Goal: Browse casually: Explore the website without a specific task or goal

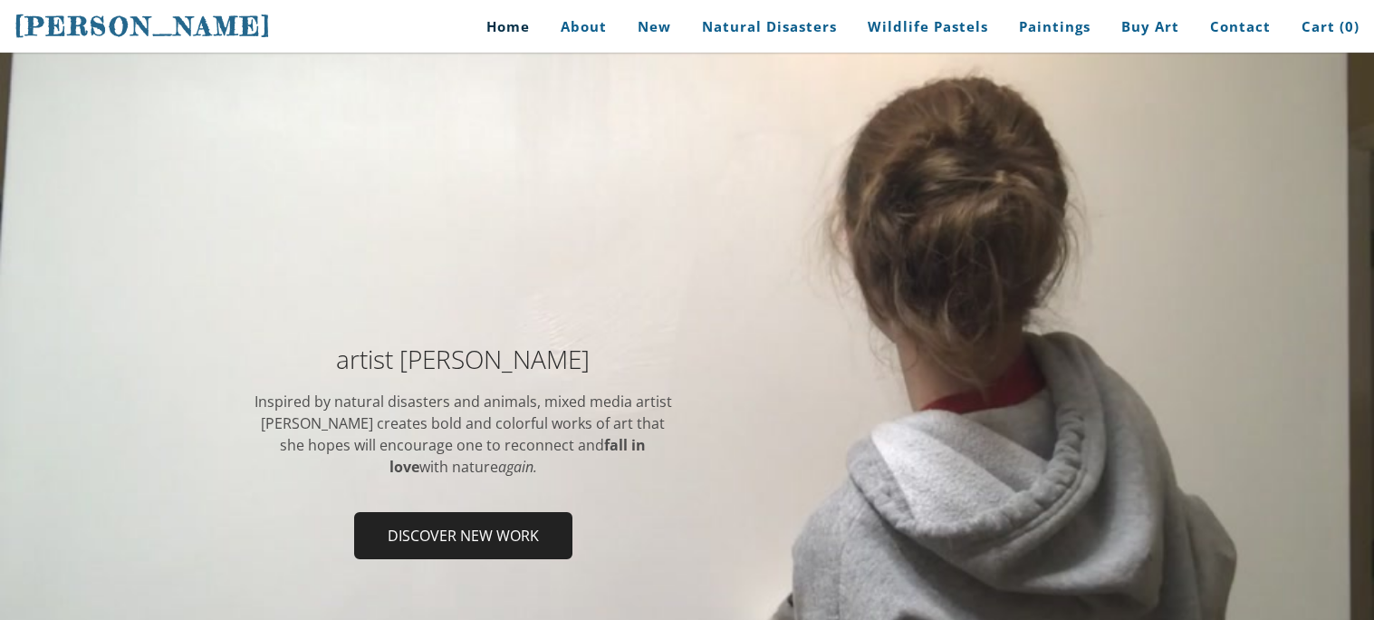
scroll to position [33, 0]
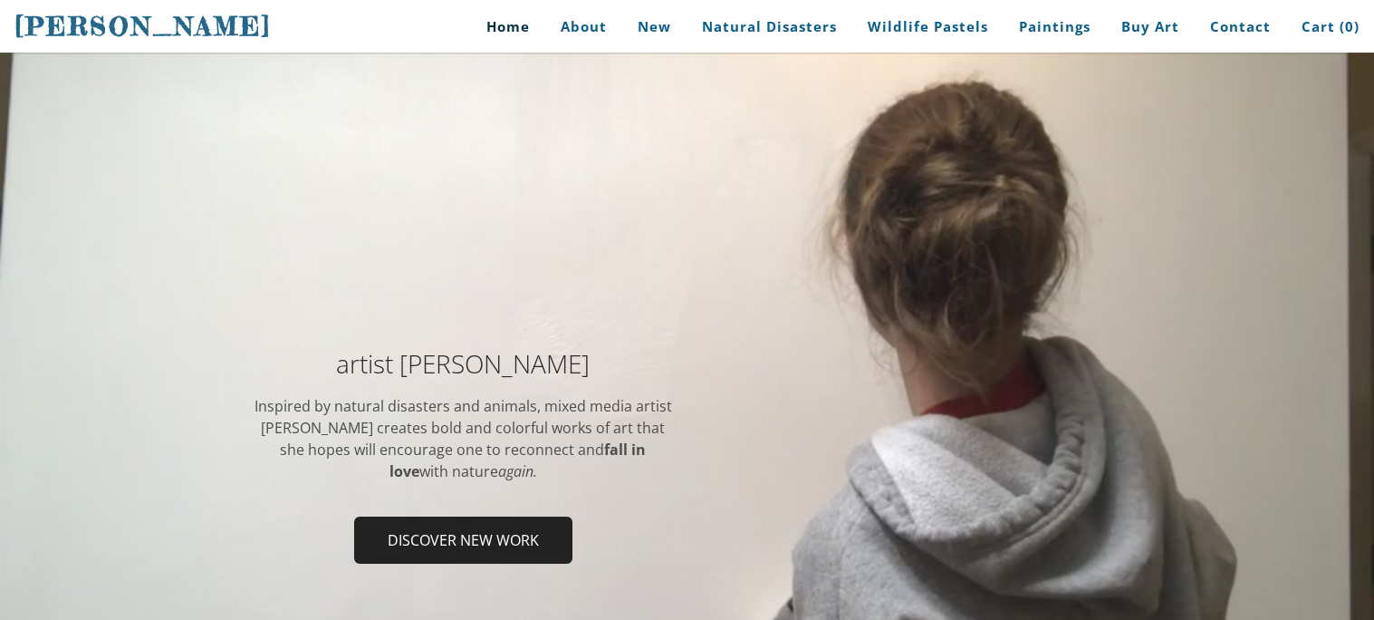
click at [409, 158] on div at bounding box center [687, 462] width 1374 height 854
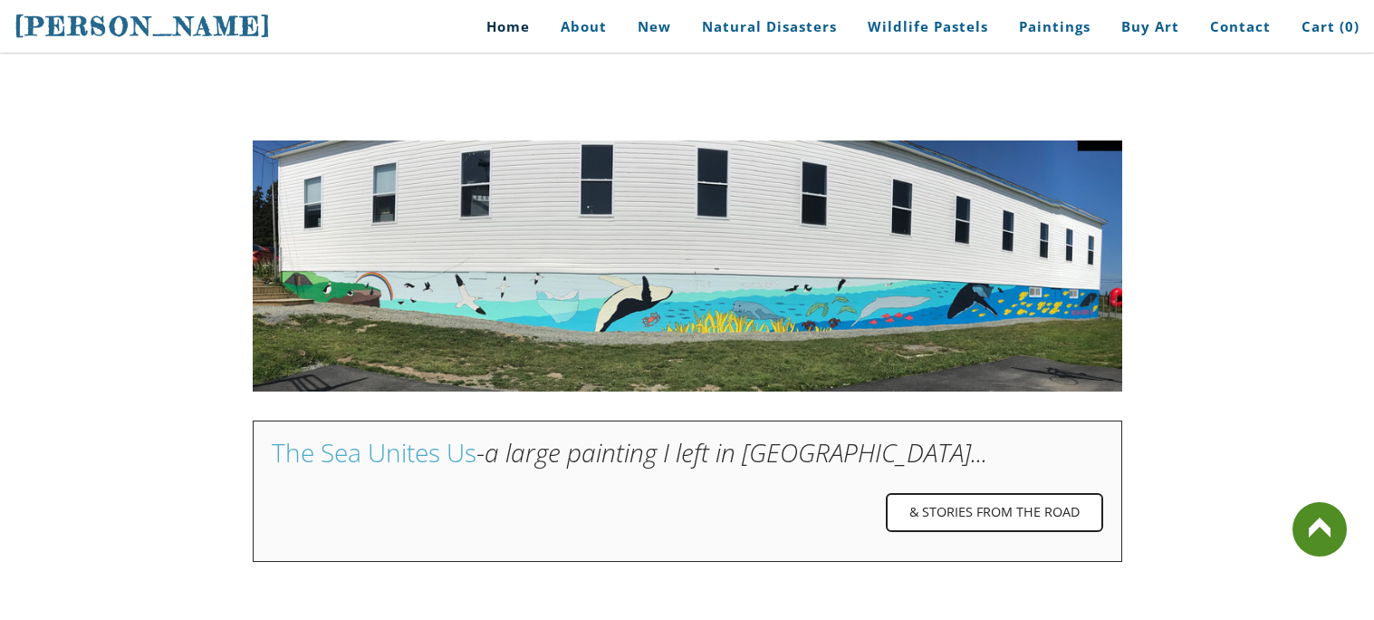
scroll to position [0, 0]
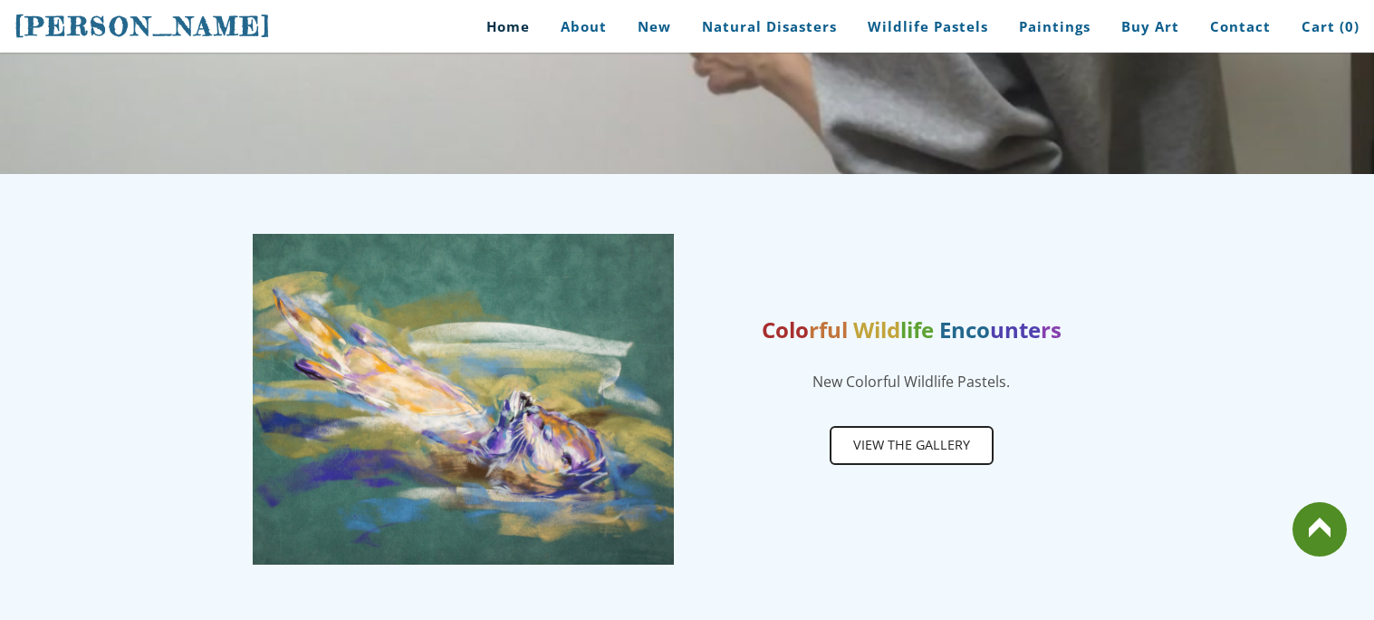
scroll to position [757, 0]
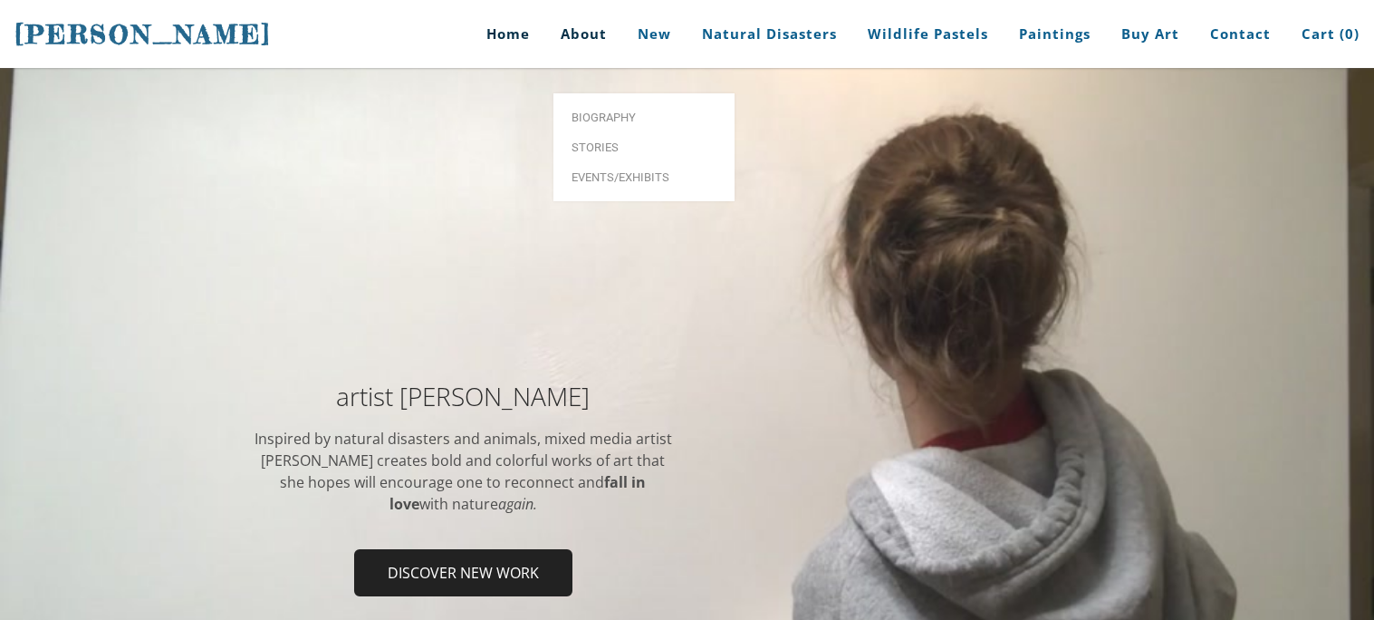
click at [575, 35] on link "About" at bounding box center [583, 34] width 73 height 68
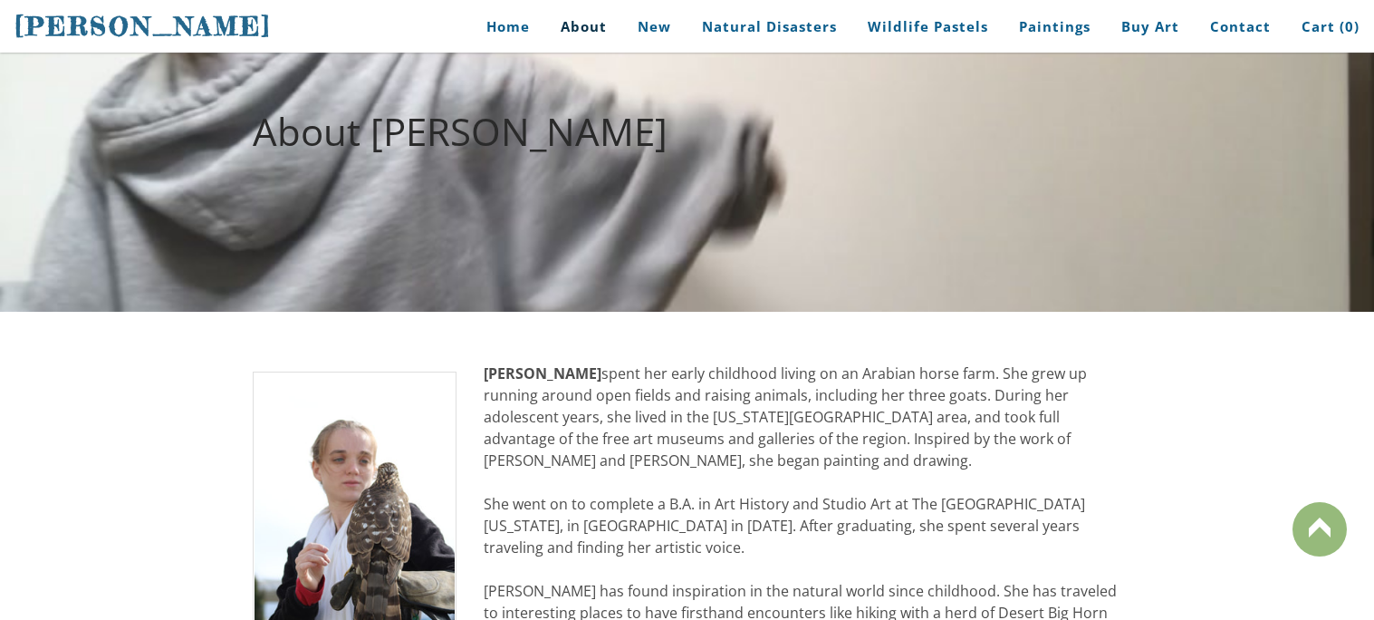
scroll to position [107, 0]
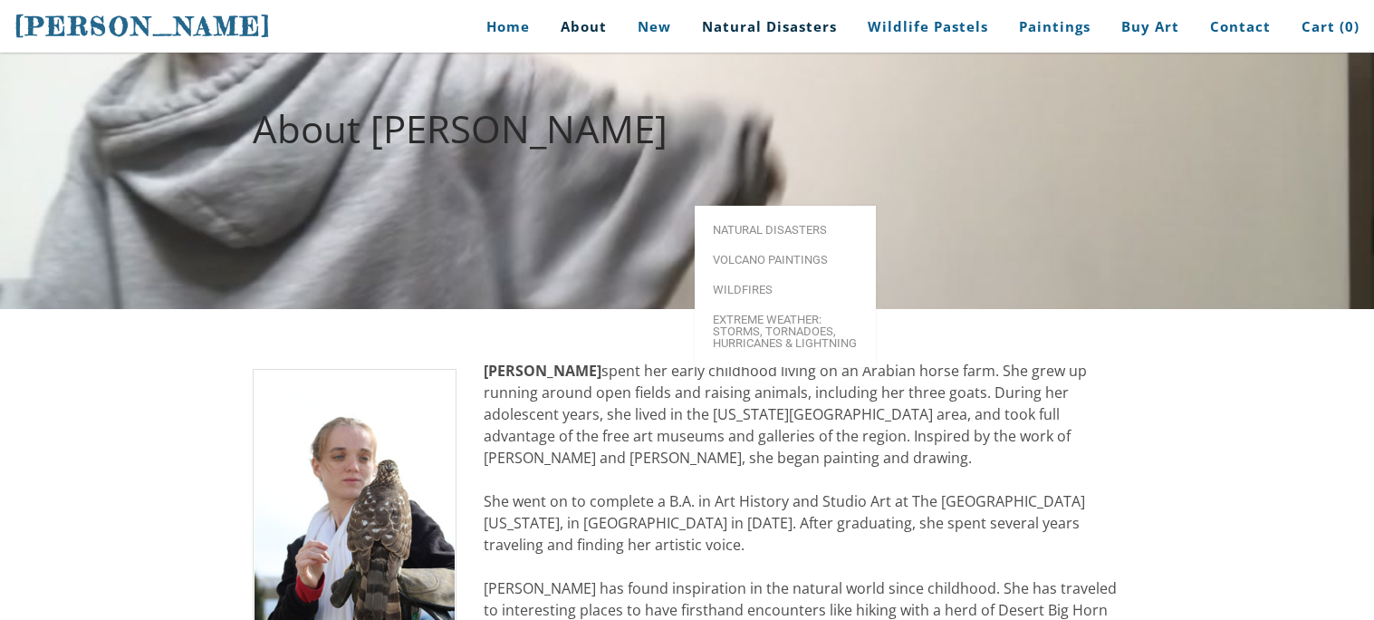
click at [774, 38] on link "Natural Disasters" at bounding box center [769, 26] width 162 height 41
click at [768, 215] on link "Natural Disasters" at bounding box center [785, 230] width 181 height 30
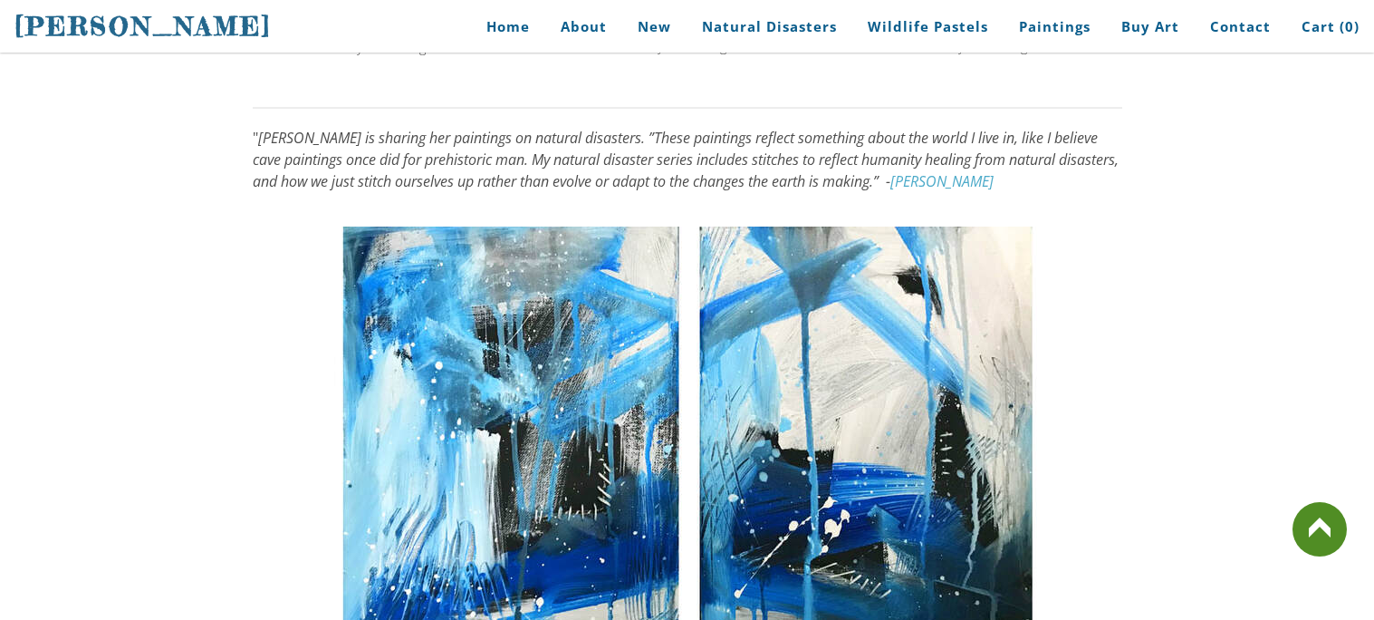
scroll to position [1509, 0]
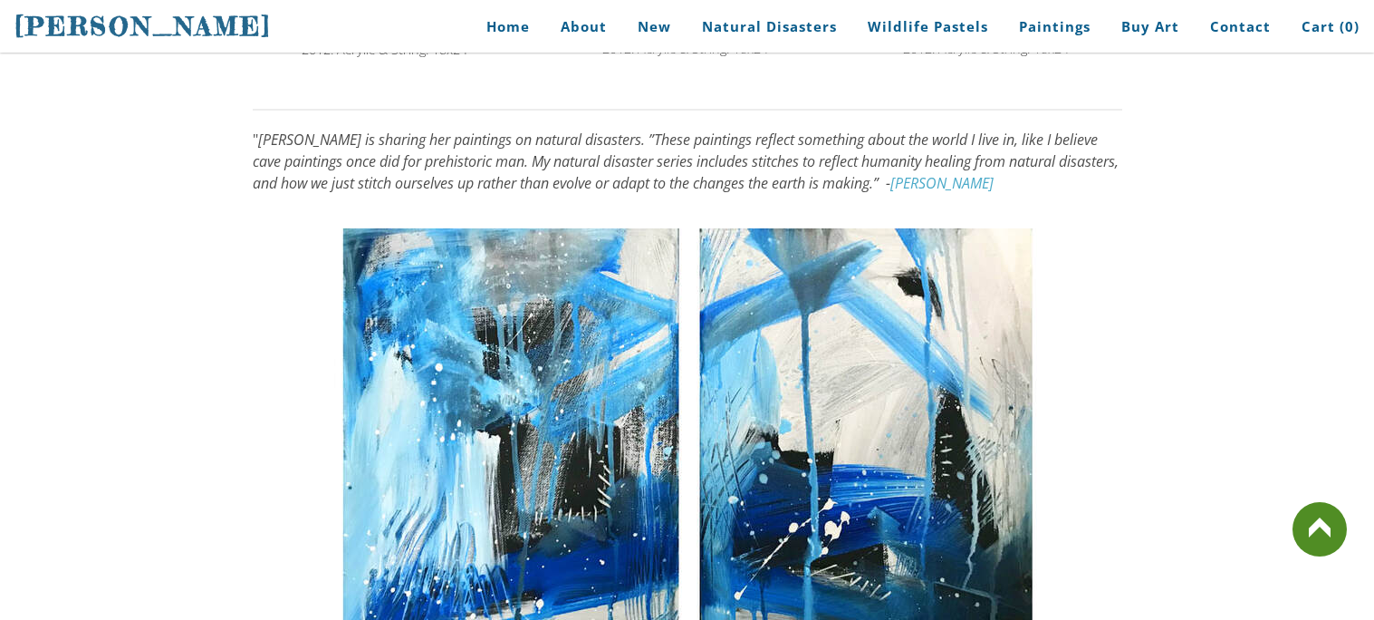
click at [527, 390] on img at bounding box center [687, 454] width 706 height 452
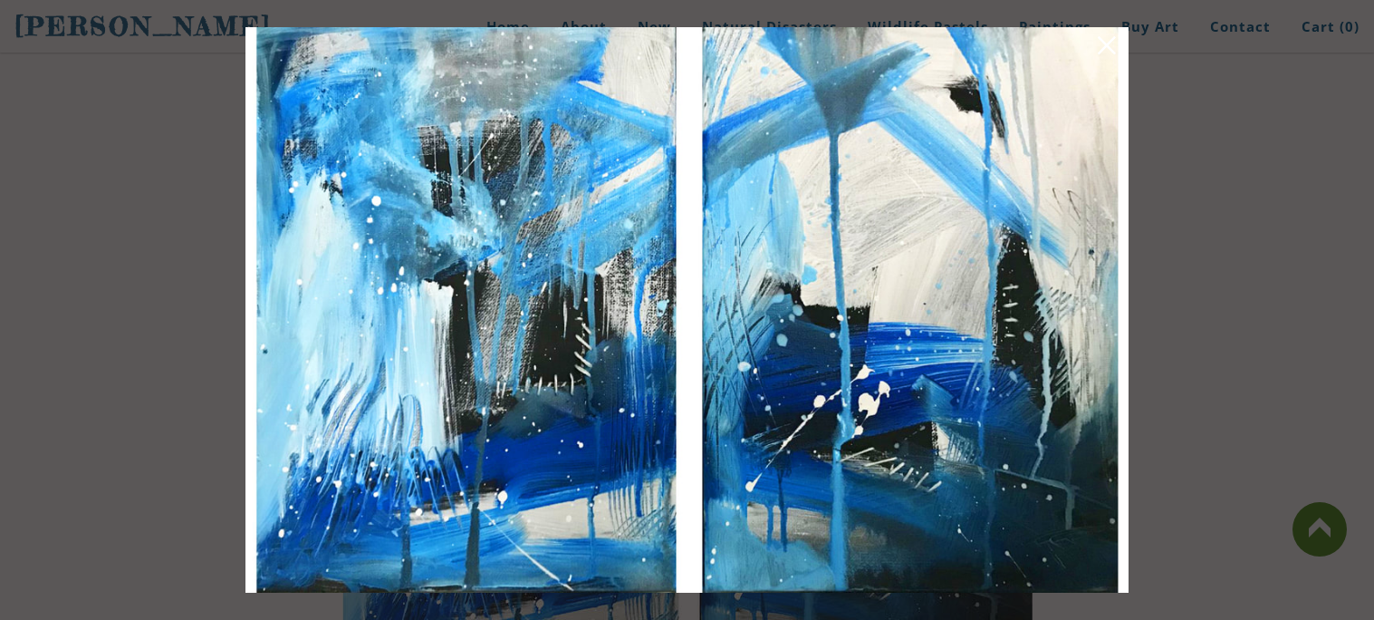
click at [1337, 32] on div at bounding box center [687, 310] width 1374 height 620
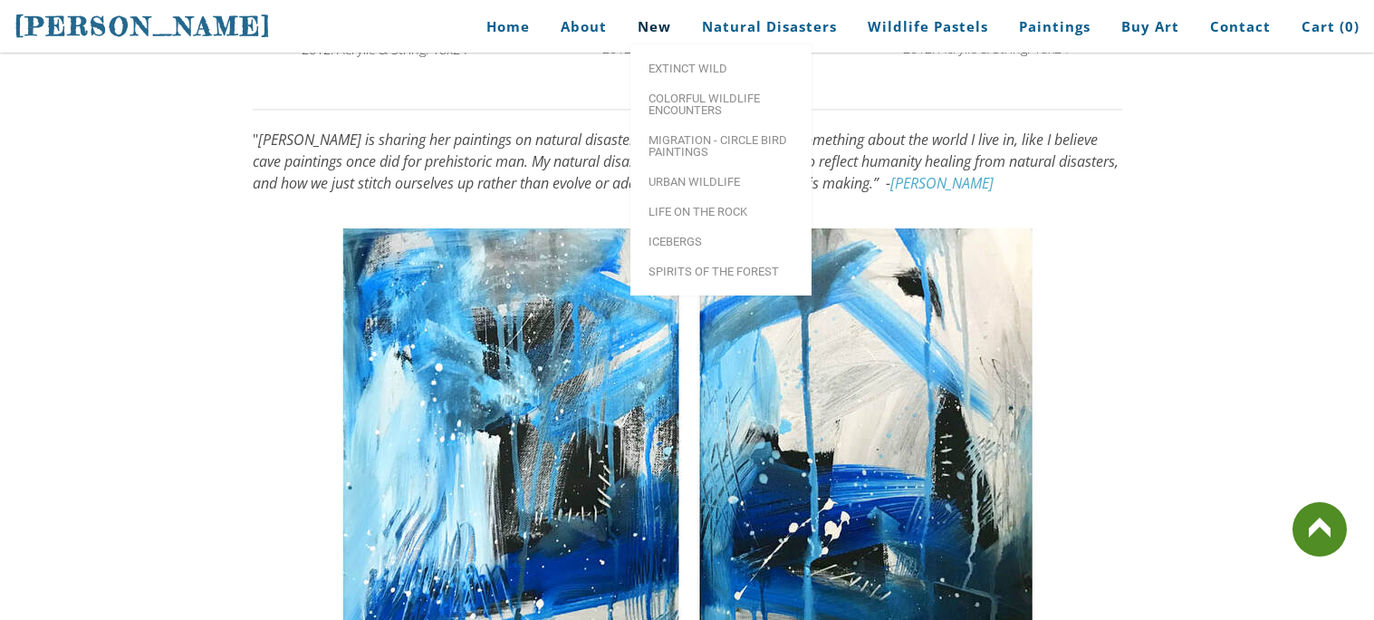
click at [672, 34] on link "New" at bounding box center [654, 26] width 61 height 41
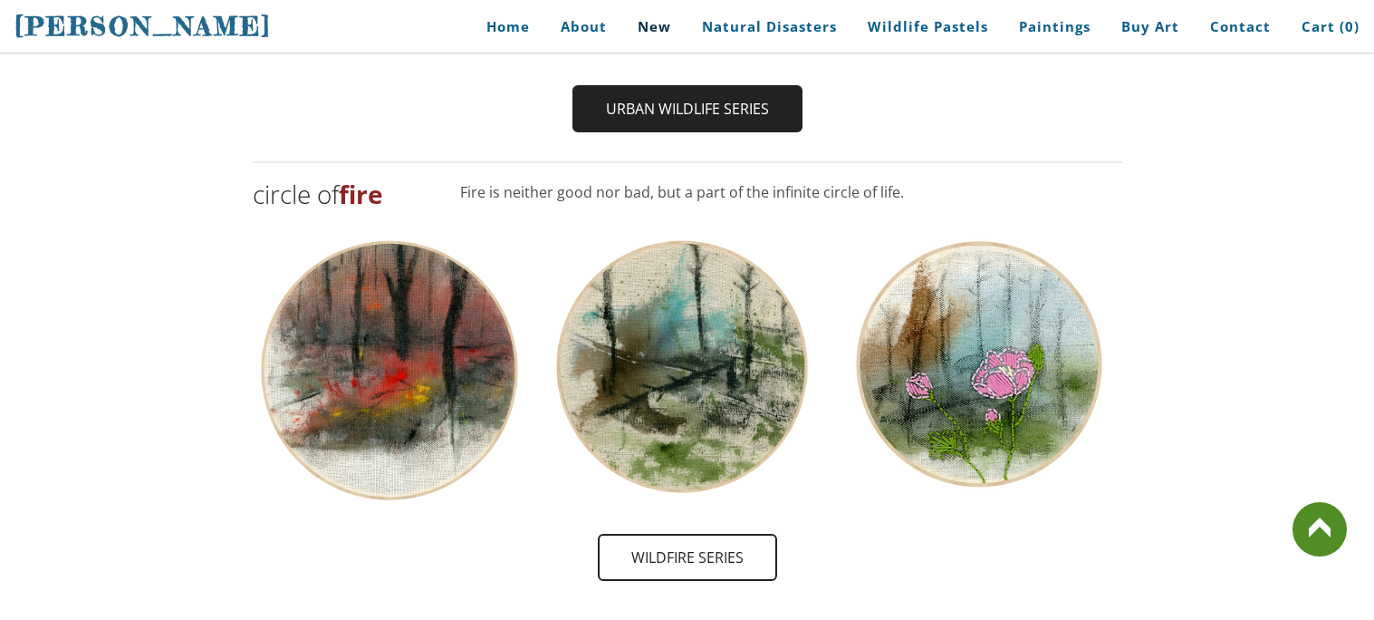
scroll to position [1784, 0]
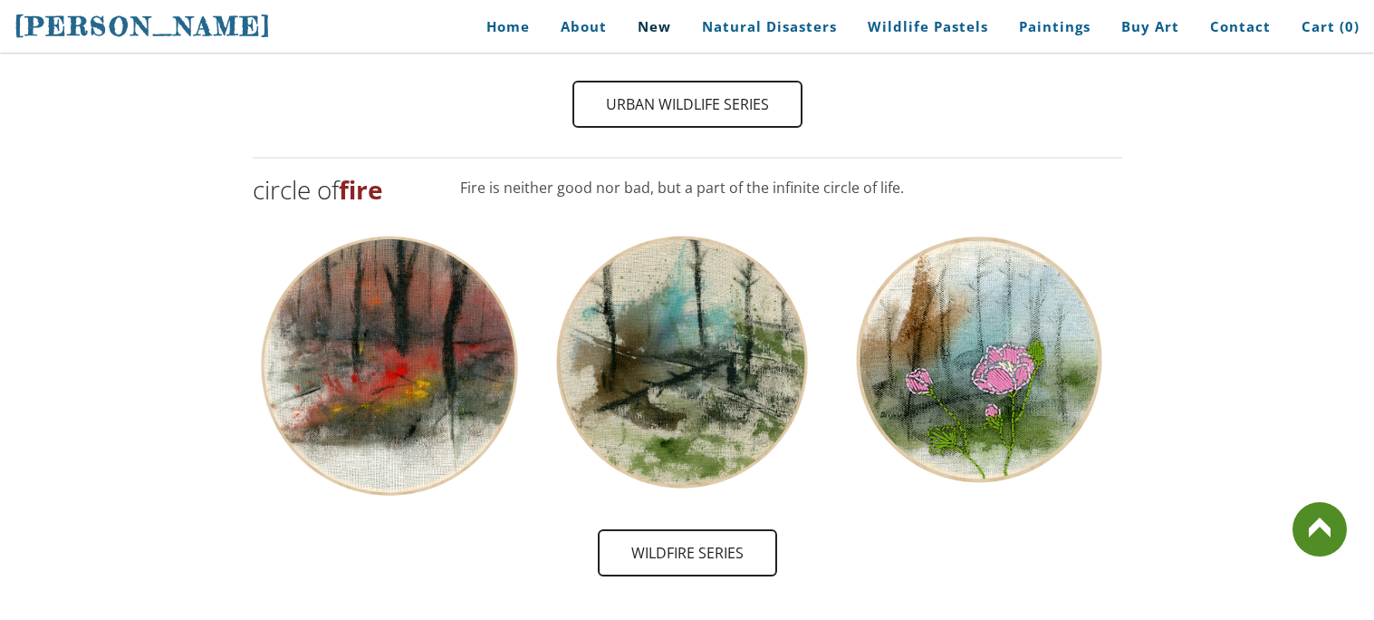
click at [1017, 374] on img at bounding box center [979, 360] width 266 height 274
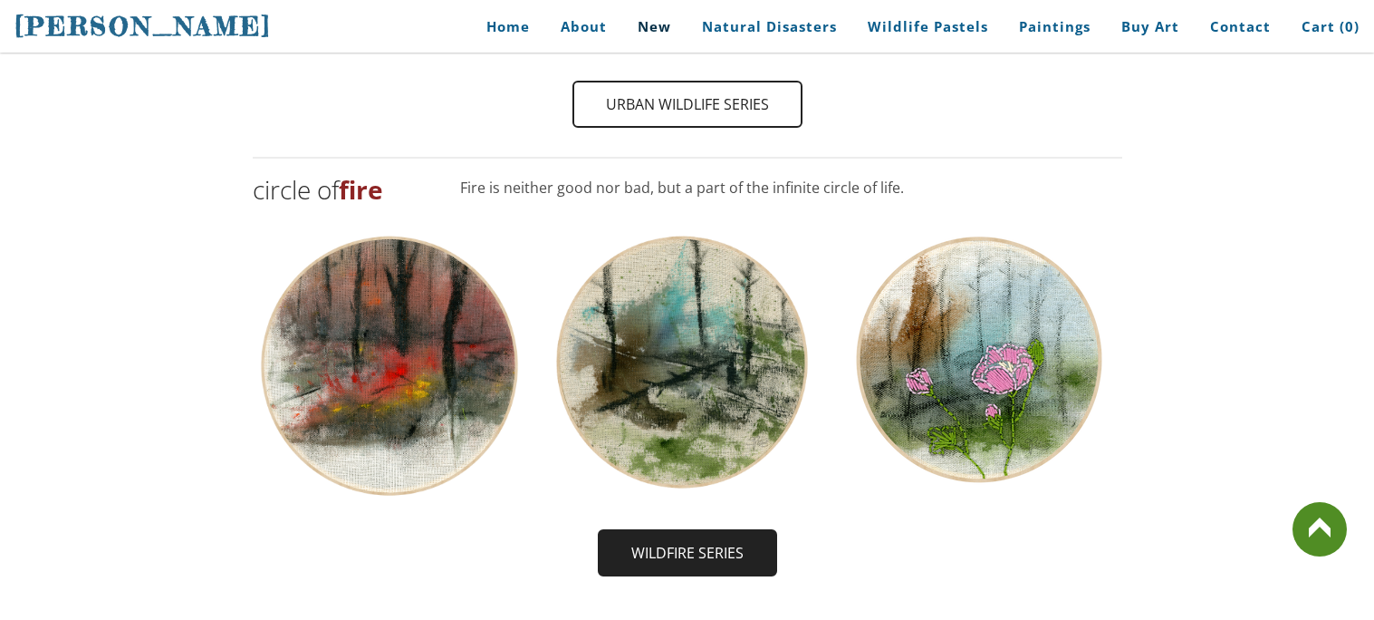
click at [641, 531] on span "wildfire Series" at bounding box center [688, 552] width 176 height 43
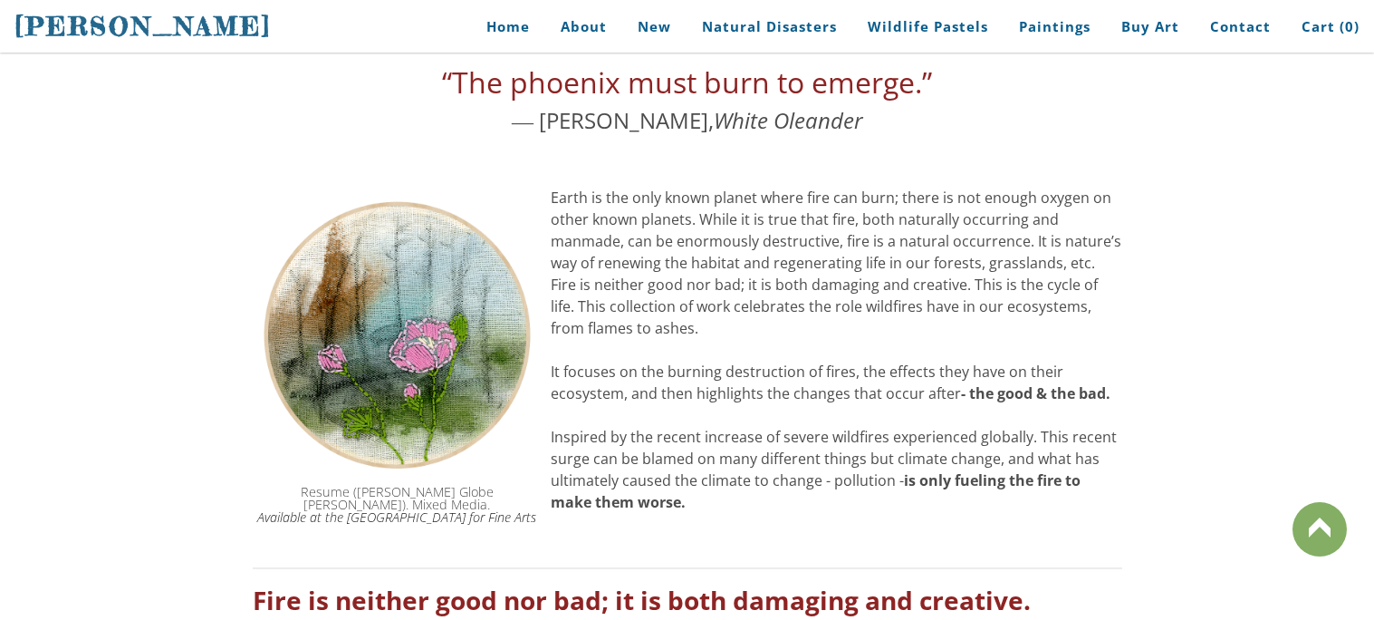
scroll to position [264, 0]
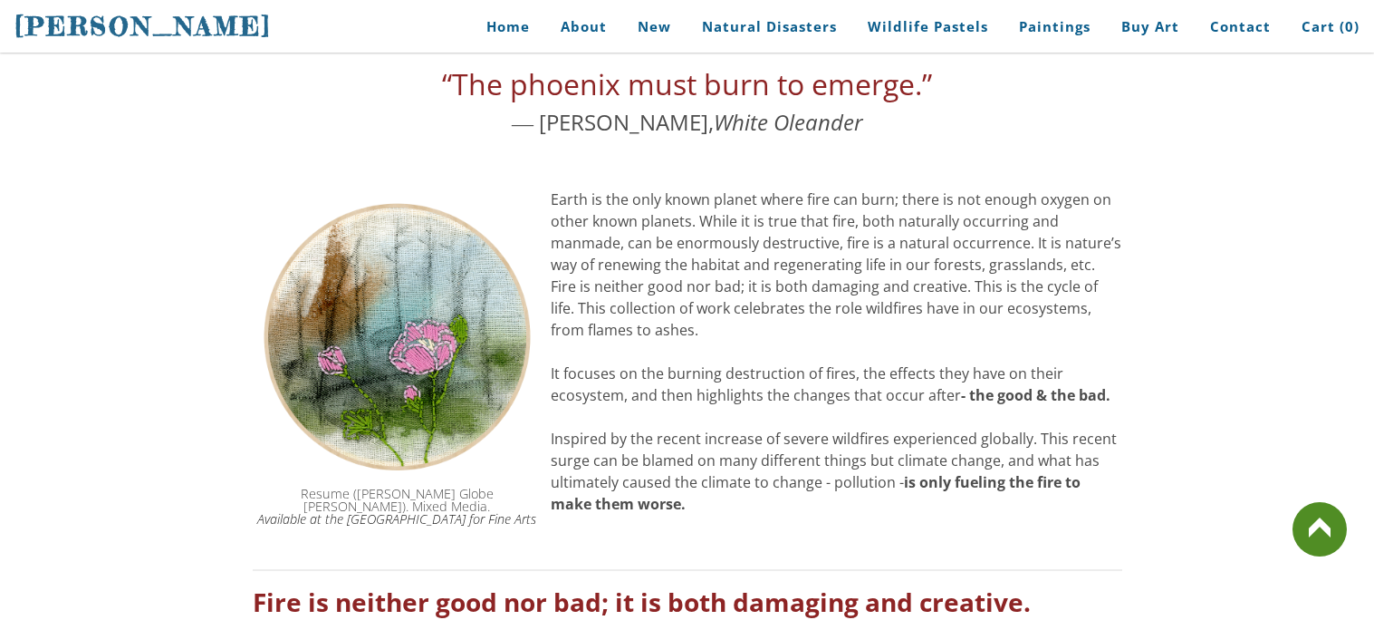
click at [362, 450] on img at bounding box center [397, 336] width 289 height 296
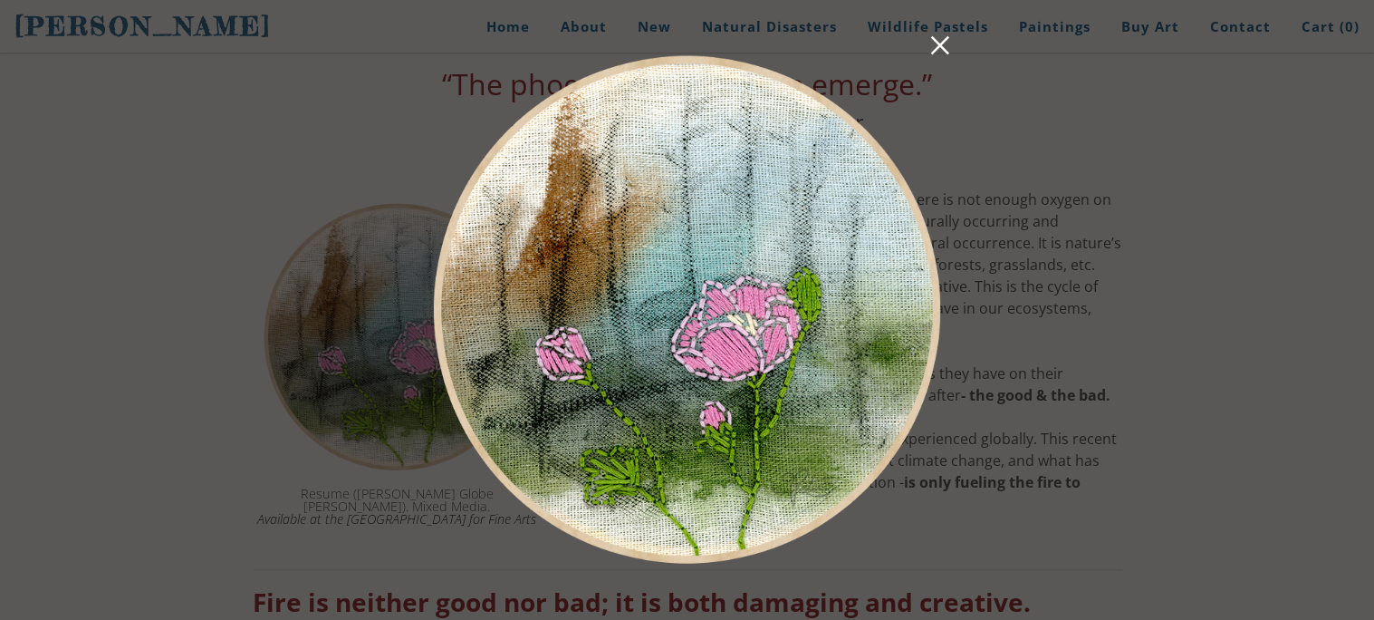
click at [939, 34] on link at bounding box center [939, 48] width 25 height 28
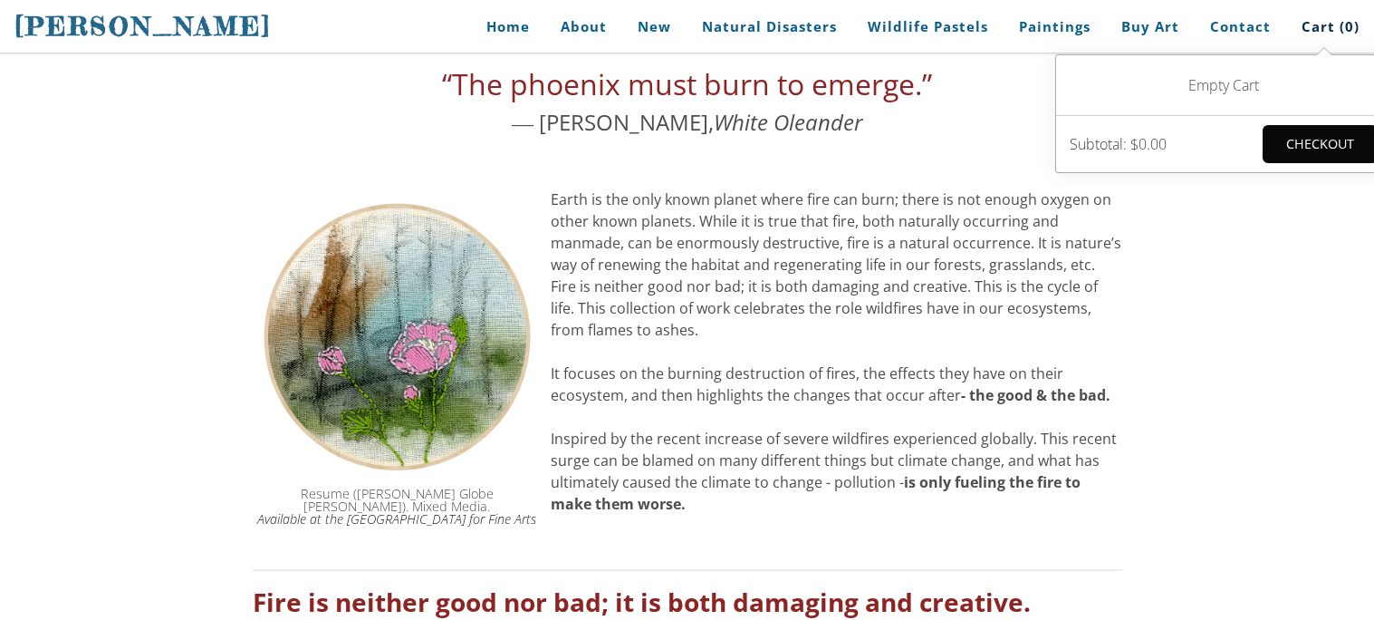
click at [1313, 135] on span "Checkout" at bounding box center [1319, 144] width 111 height 34
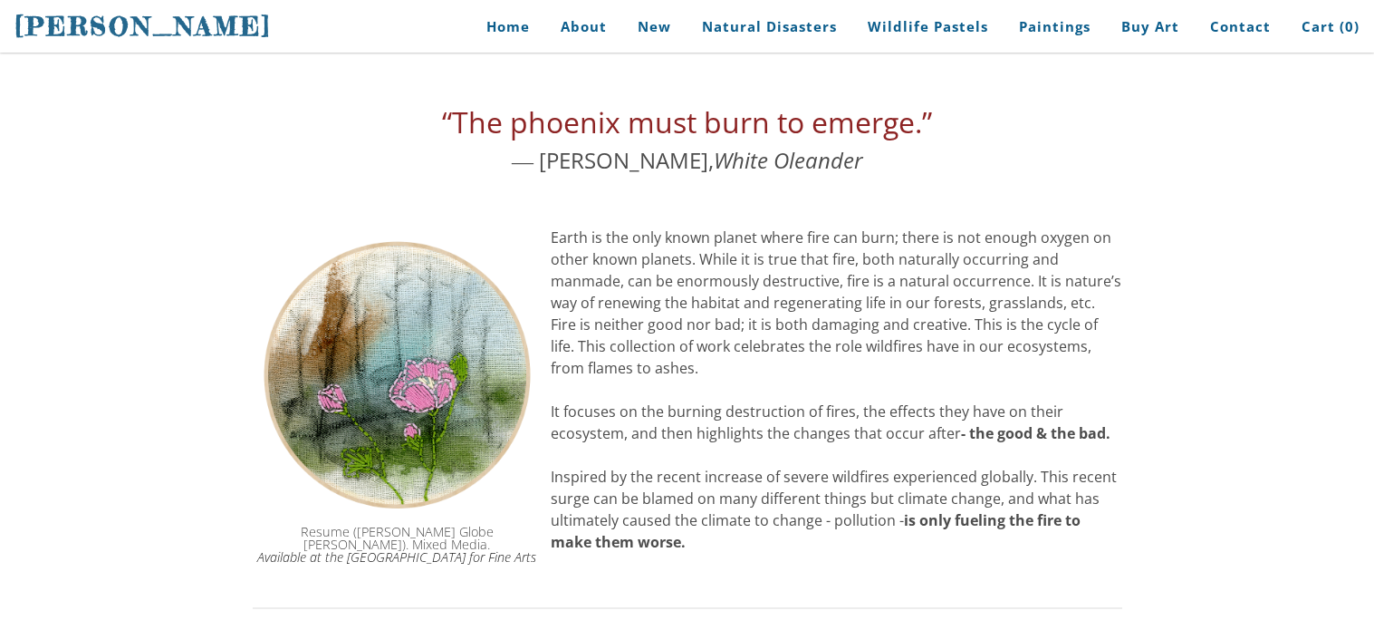
scroll to position [225, 0]
click at [384, 350] on img at bounding box center [397, 376] width 289 height 296
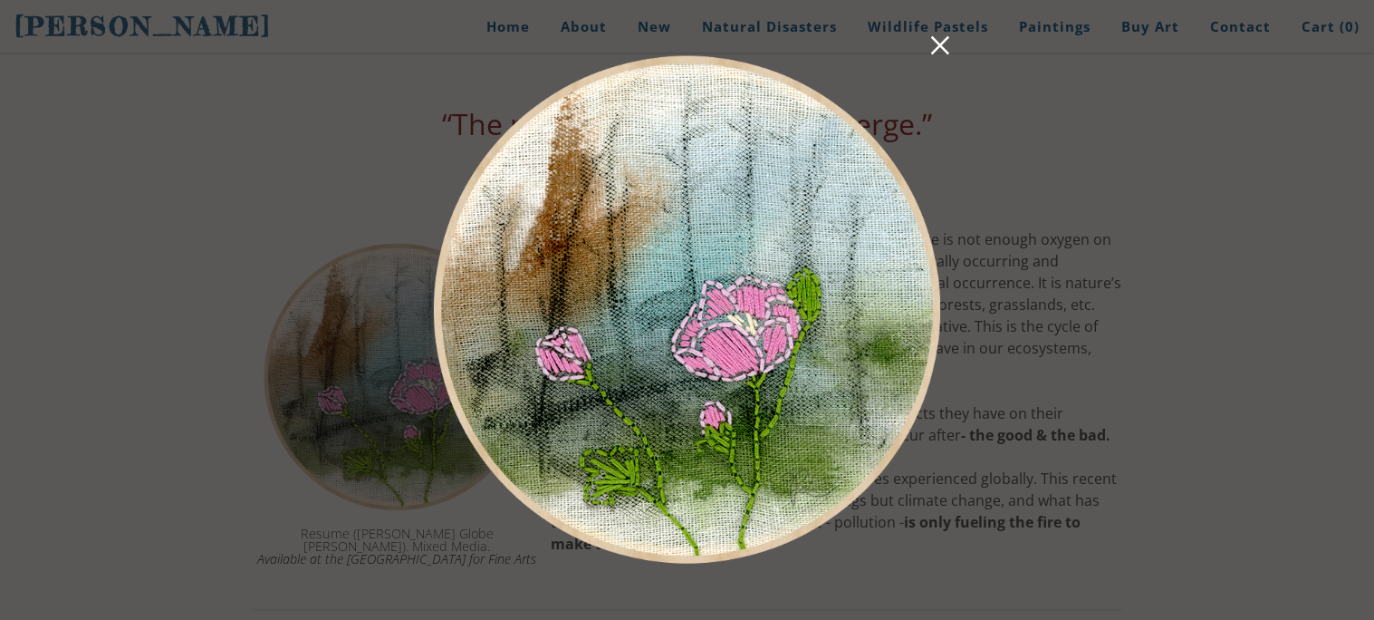
click at [966, 41] on div at bounding box center [687, 309] width 568 height 583
click at [950, 35] on link at bounding box center [939, 48] width 25 height 28
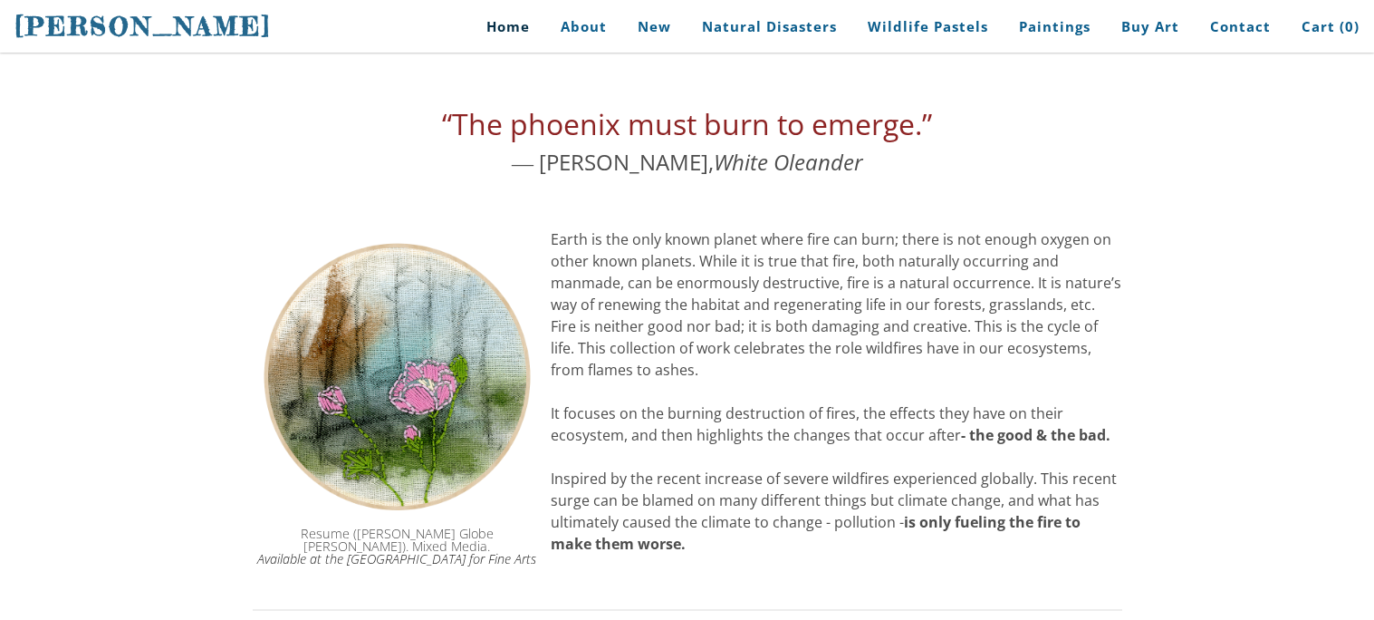
click at [495, 29] on link "Home" at bounding box center [501, 26] width 84 height 41
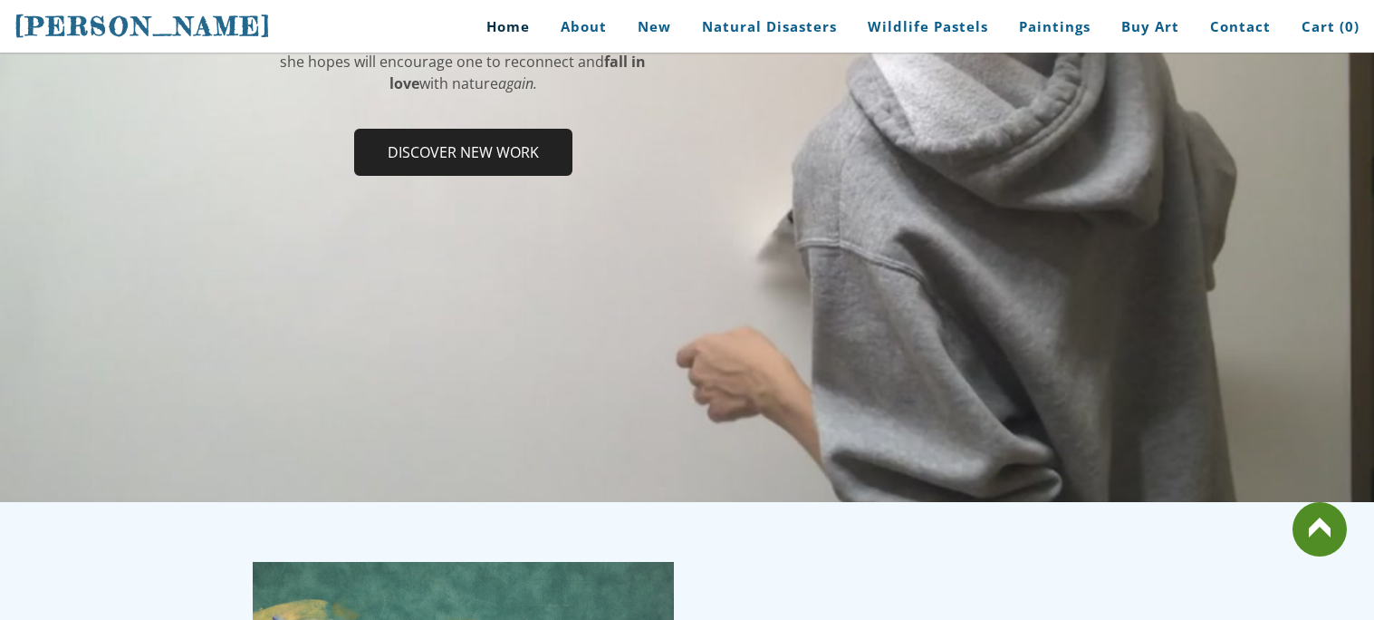
scroll to position [419, 0]
click at [393, 148] on span "Discover new work" at bounding box center [463, 152] width 215 height 43
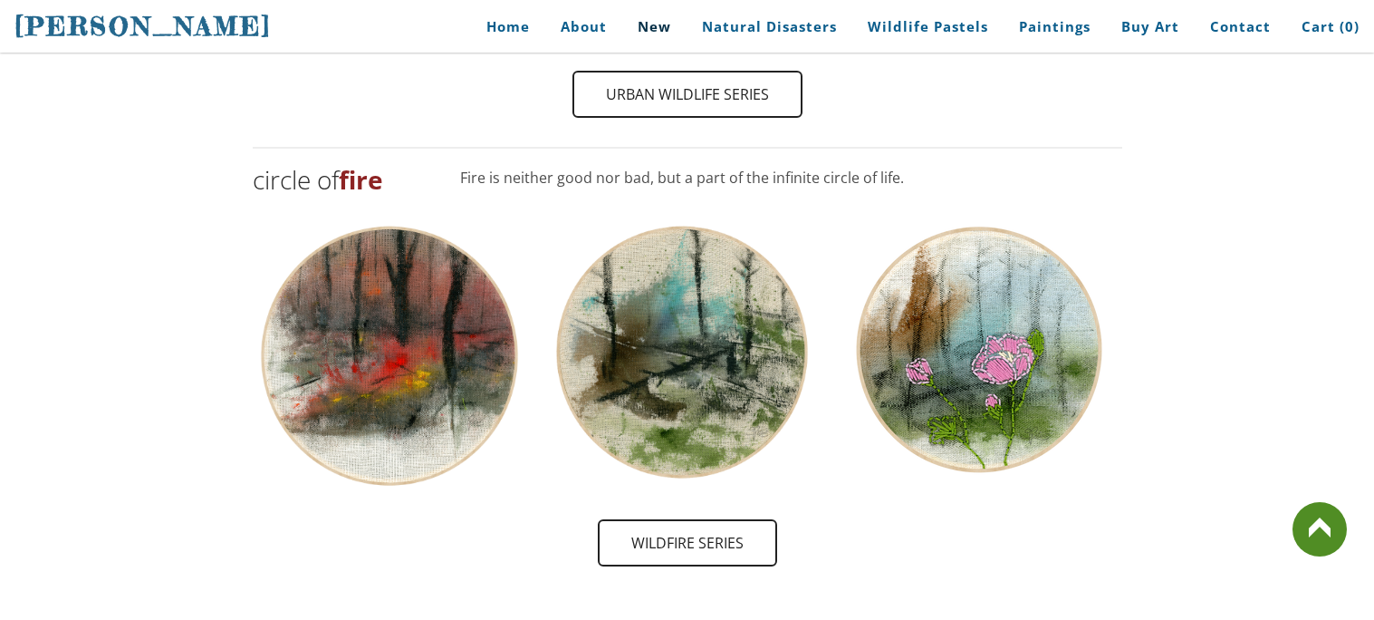
scroll to position [1792, 0]
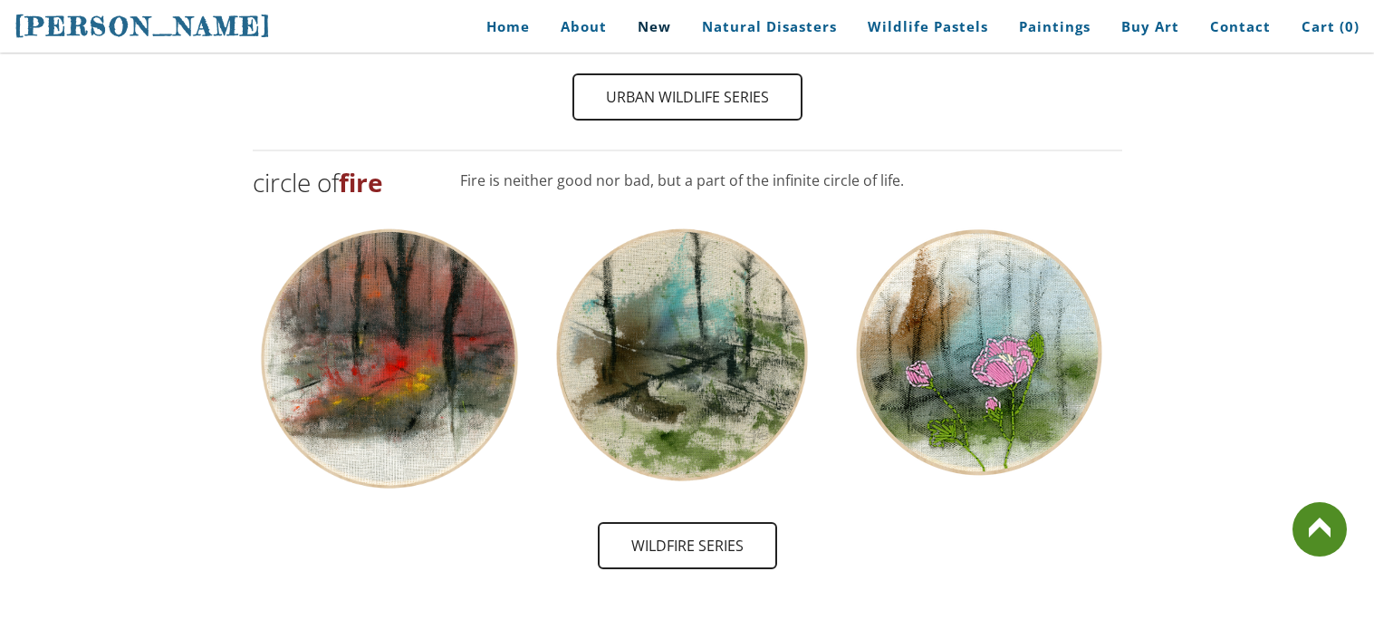
click at [992, 332] on img at bounding box center [979, 353] width 266 height 274
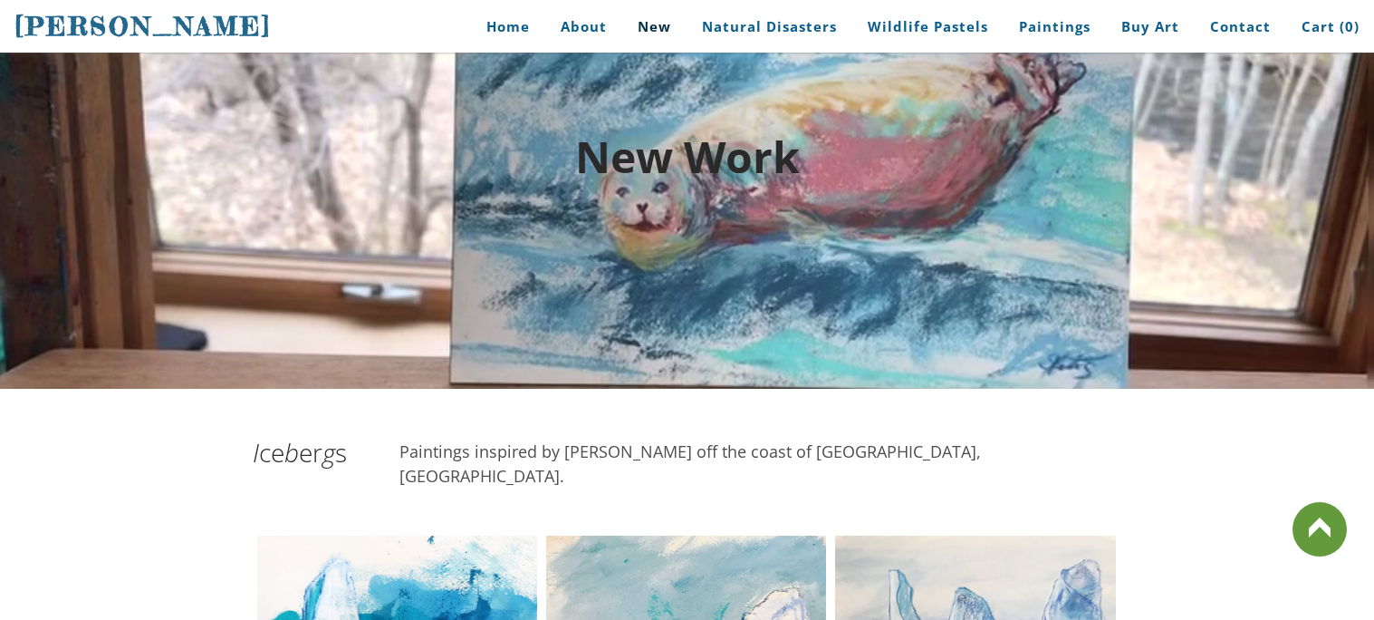
scroll to position [0, 0]
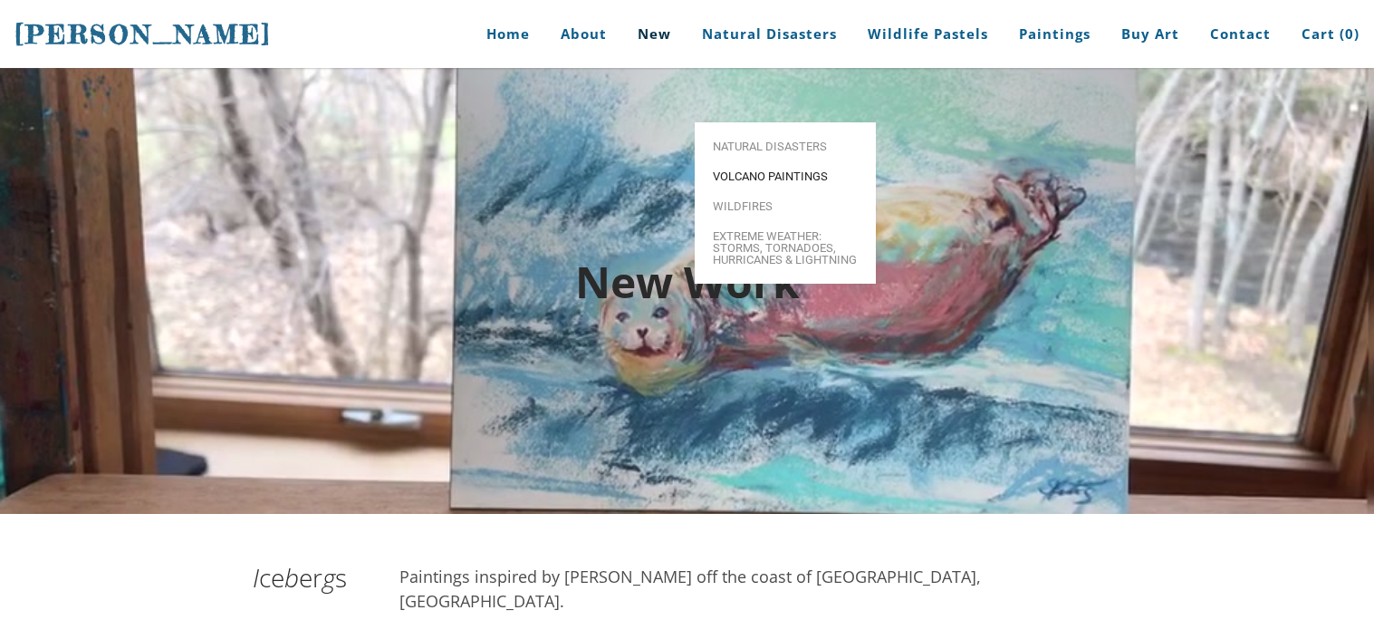
click at [748, 170] on span "Volcano paintings" at bounding box center [785, 176] width 145 height 12
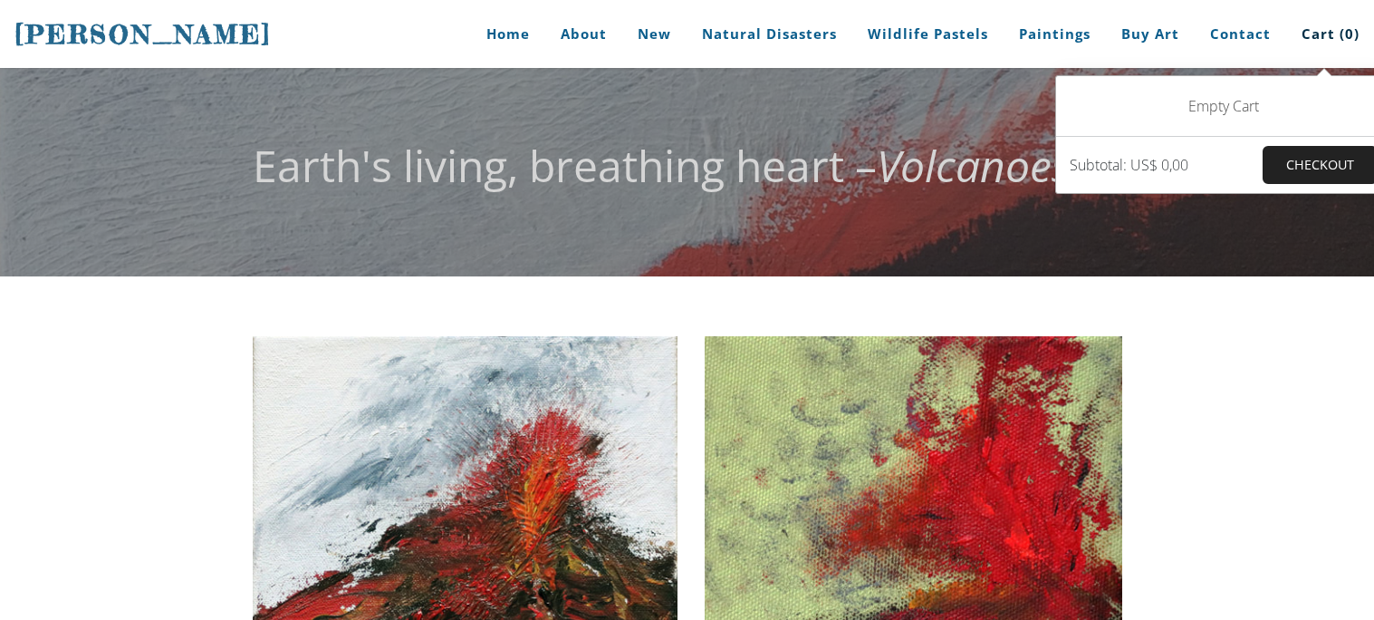
click at [938, 177] on em "Volcanoes" at bounding box center [974, 165] width 194 height 59
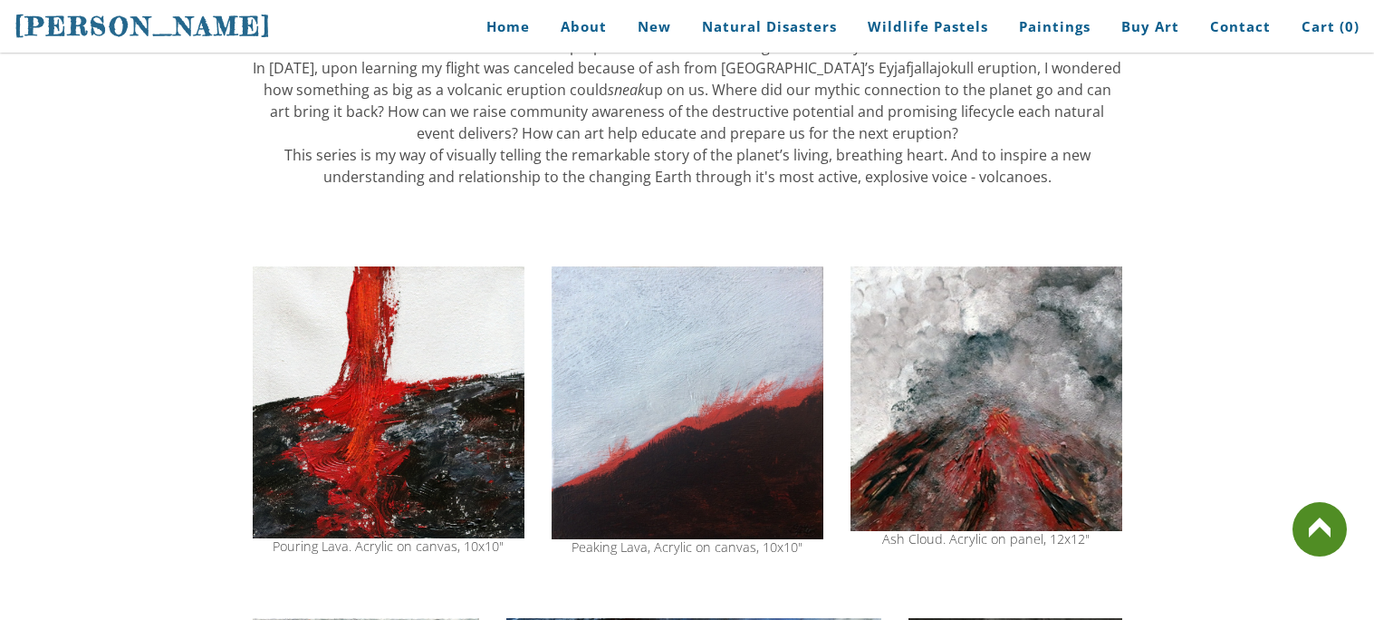
scroll to position [1212, 0]
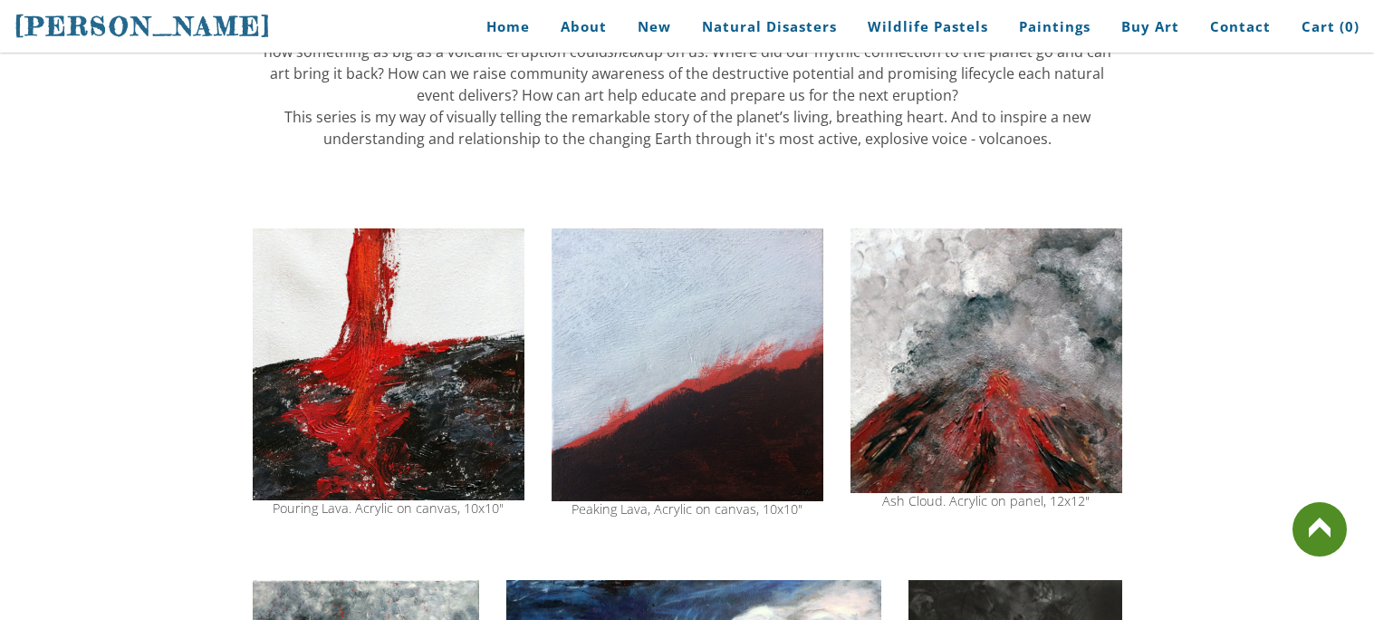
click at [694, 283] on img at bounding box center [688, 364] width 272 height 273
